Goal: Task Accomplishment & Management: Use online tool/utility

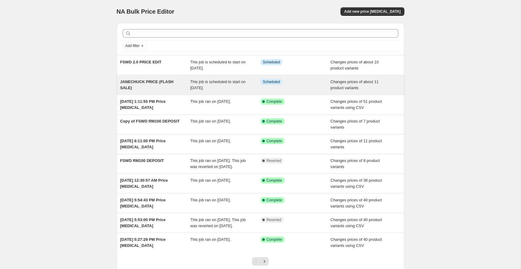
click at [147, 83] on span "JANECHUCK PRICE (FLASH SALE)" at bounding box center [146, 84] width 53 height 11
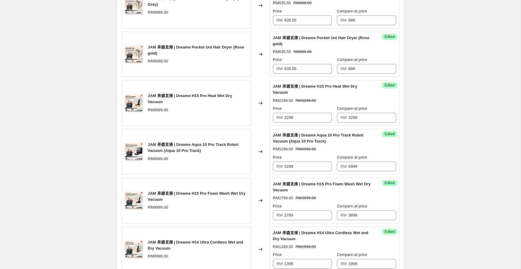
scroll to position [407, 0]
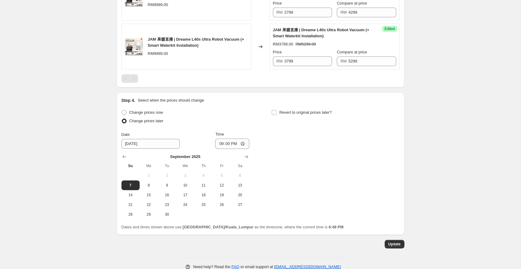
scroll to position [723, 0]
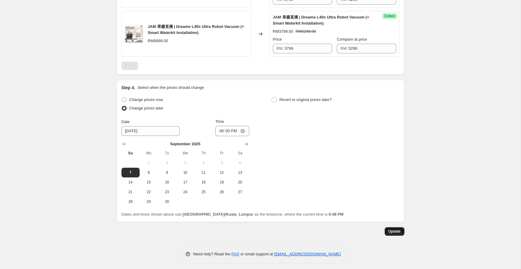
click at [399, 233] on span "Update" at bounding box center [394, 231] width 12 height 5
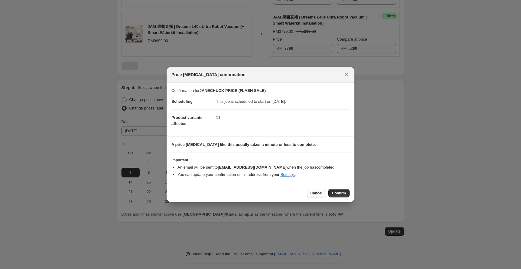
click at [317, 190] on button "Cancel" at bounding box center [316, 193] width 19 height 8
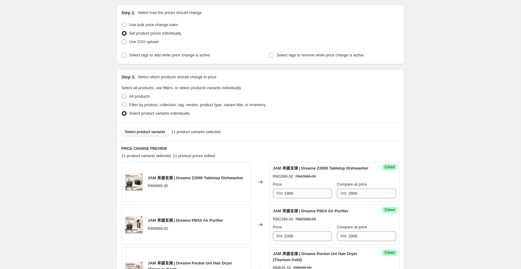
scroll to position [0, 0]
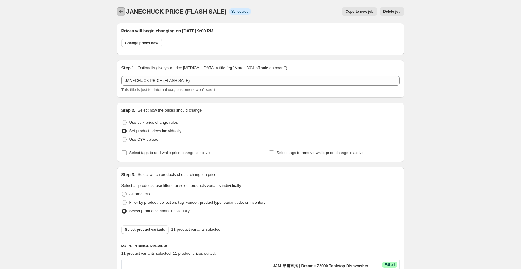
click at [119, 13] on icon "Price change jobs" at bounding box center [121, 11] width 6 height 6
